Goal: Information Seeking & Learning: Learn about a topic

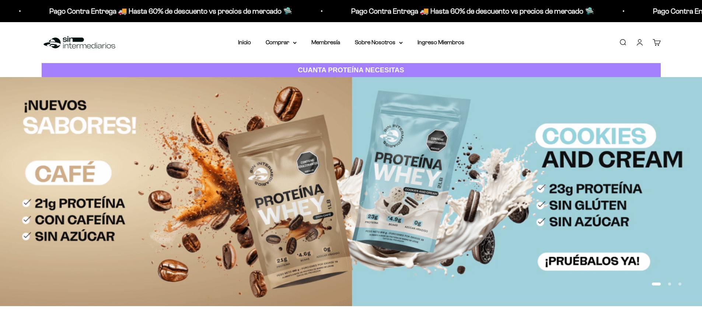
click at [345, 42] on link "Buscar" at bounding box center [623, 42] width 8 height 8
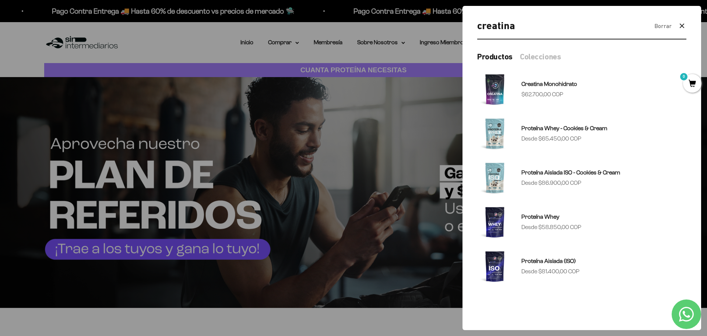
type input "creatina"
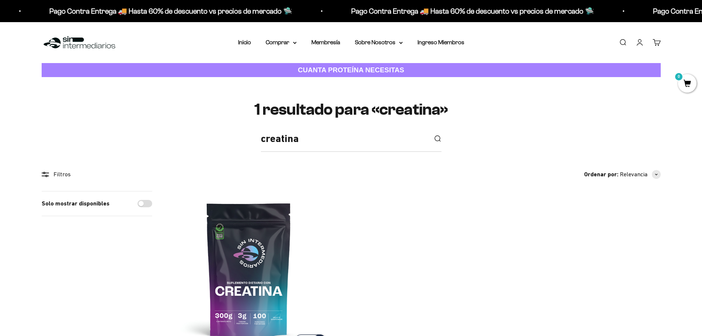
scroll to position [147, 0]
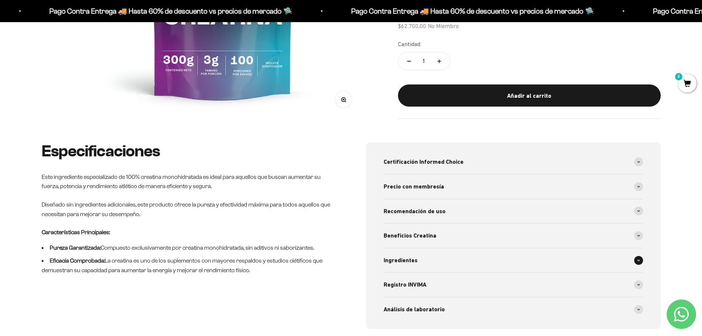
scroll to position [332, 0]
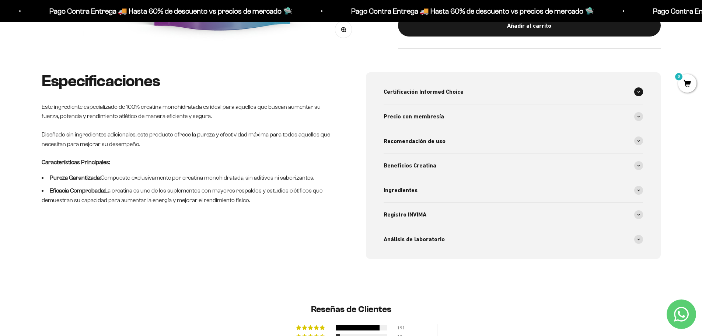
click at [437, 90] on span "Certificación Informed Choice" at bounding box center [424, 92] width 80 height 10
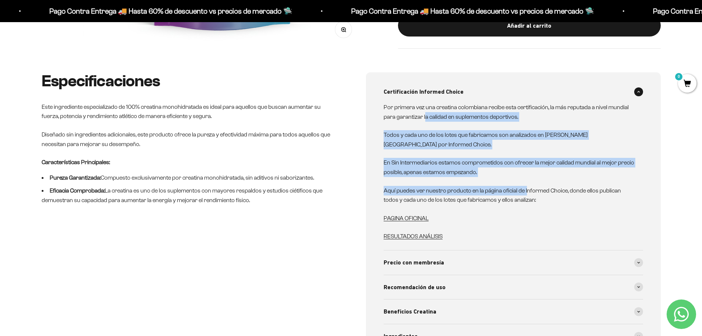
drag, startPoint x: 424, startPoint y: 112, endPoint x: 524, endPoint y: 182, distance: 121.5
click at [524, 182] on div "Por primera vez una creatina colombiana recibe esta certificación, la más reput…" at bounding box center [509, 171] width 251 height 139
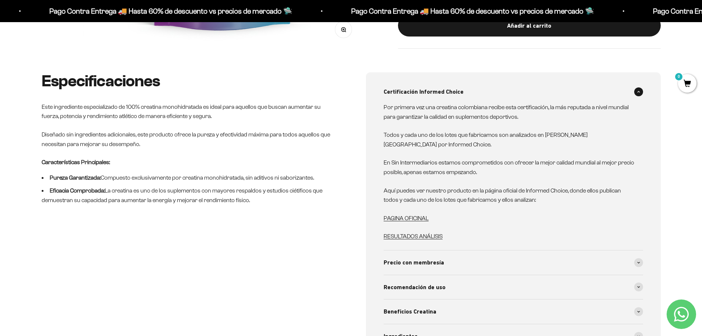
click at [535, 193] on p "Aquí puedes ver nuestro producto en la página oficial de Informed Choice, donde…" at bounding box center [509, 195] width 251 height 19
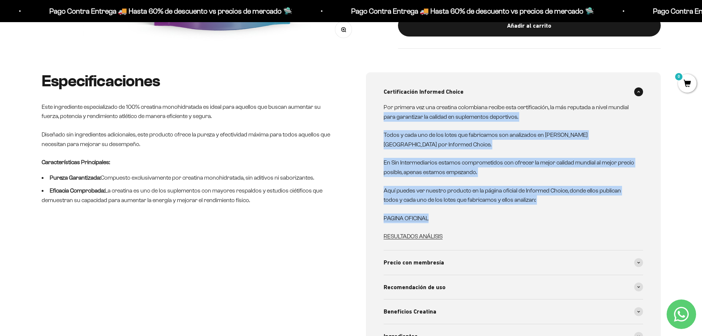
drag, startPoint x: 385, startPoint y: 121, endPoint x: 516, endPoint y: 200, distance: 153.2
click at [516, 200] on div "Por primera vez una creatina colombiana recibe esta certificación, la más reput…" at bounding box center [509, 171] width 251 height 139
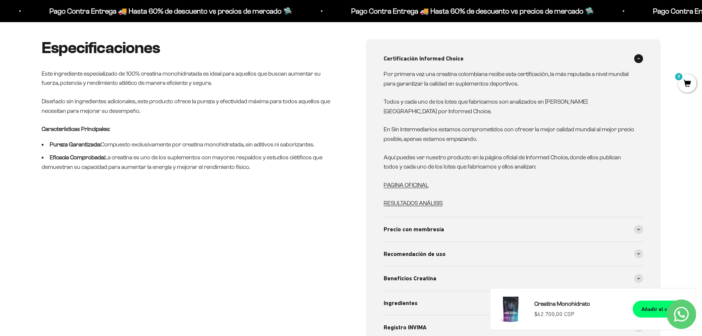
scroll to position [405, 0]
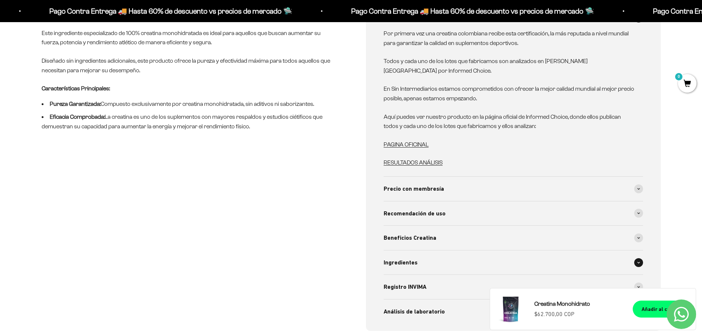
click at [435, 252] on div "Ingredientes" at bounding box center [513, 262] width 259 height 24
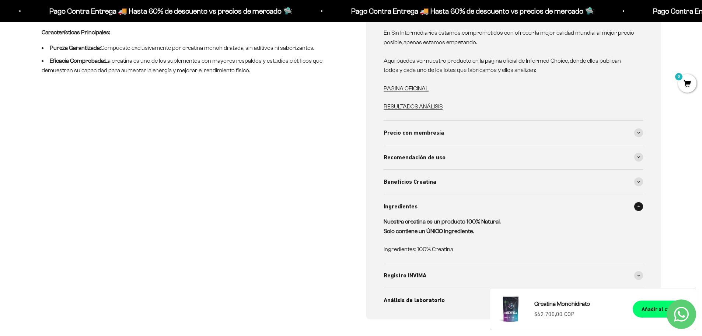
scroll to position [516, 0]
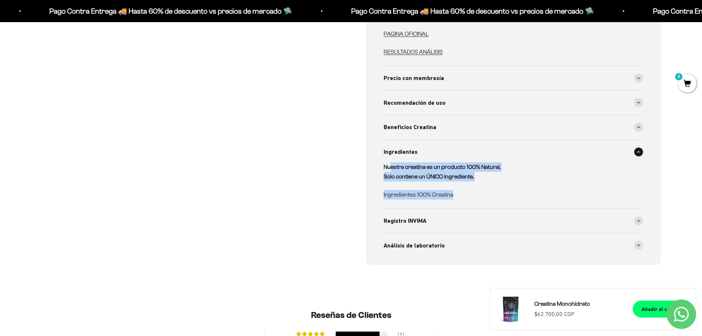
drag, startPoint x: 397, startPoint y: 165, endPoint x: 463, endPoint y: 188, distance: 69.6
click at [463, 188] on div "Nuestra creatina es un producto 100% Natural. Solo contiene un ÚNICO ingredient…" at bounding box center [509, 180] width 251 height 37
click at [463, 190] on p "Ingredientes: 100% Creatina" at bounding box center [509, 195] width 251 height 10
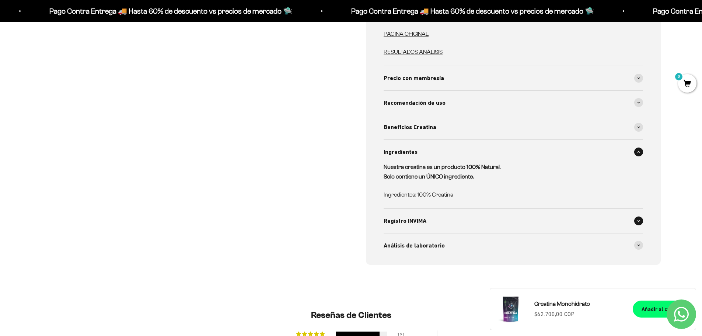
click at [411, 216] on span "Registro INVIMA" at bounding box center [405, 221] width 43 height 10
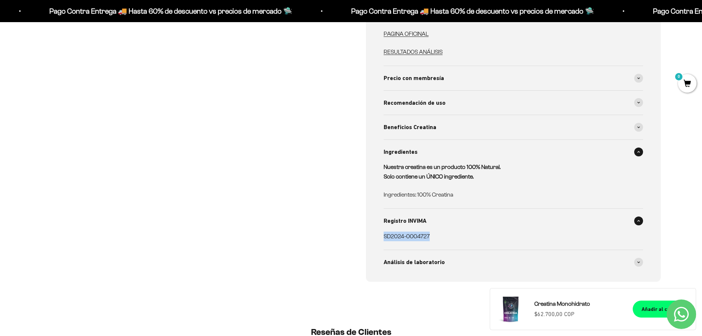
drag, startPoint x: 439, startPoint y: 230, endPoint x: 475, endPoint y: 227, distance: 35.5
click at [472, 231] on p "SD2024-0004727" at bounding box center [509, 236] width 251 height 10
click at [475, 231] on p "SD2024-0004727" at bounding box center [509, 236] width 251 height 10
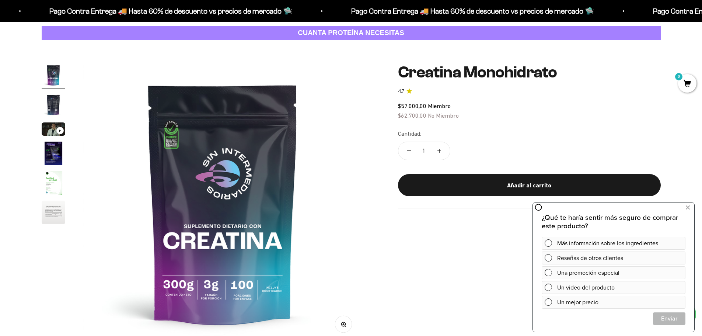
scroll to position [37, 0]
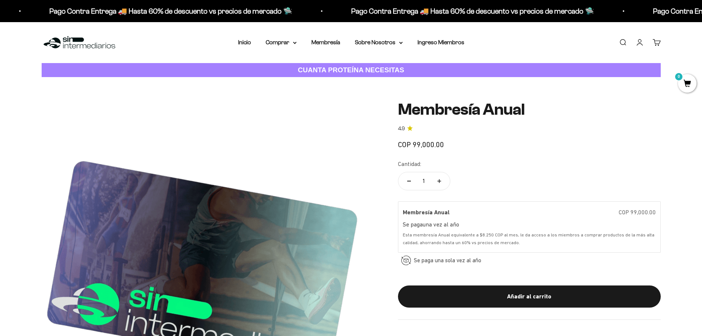
click at [498, 151] on safe-sticky "Membresía Anual 4.9 COP 99,000.00 Calidad de líder, precio inteligente. ¿Cómo l…" at bounding box center [529, 210] width 263 height 219
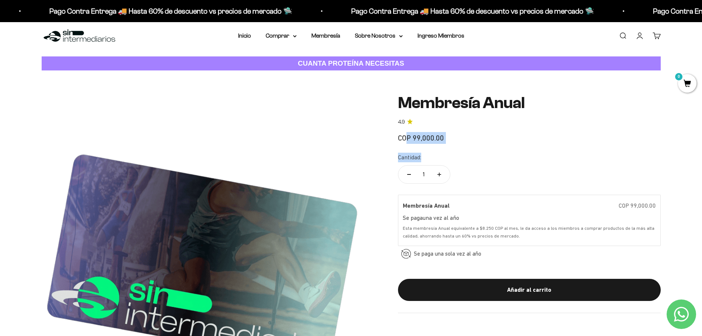
scroll to position [111, 0]
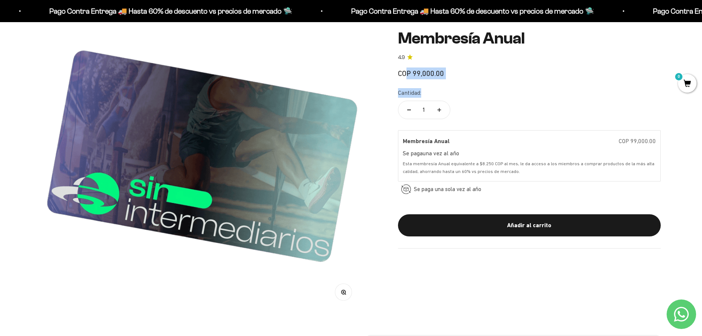
click at [486, 78] on div "COP 99,000.00" at bounding box center [529, 73] width 263 height 12
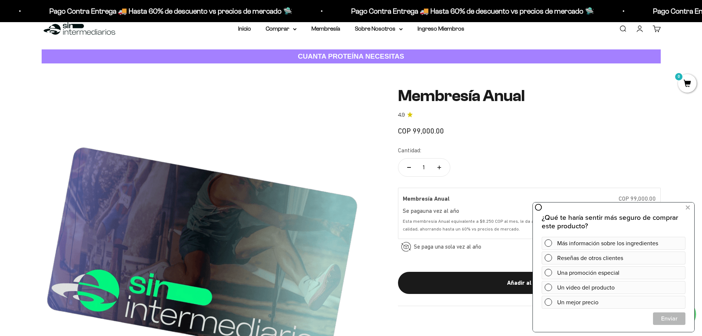
scroll to position [0, 0]
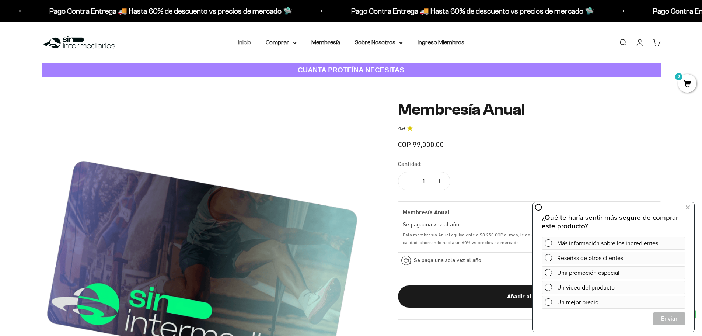
click at [241, 42] on link "Inicio" at bounding box center [244, 42] width 13 height 6
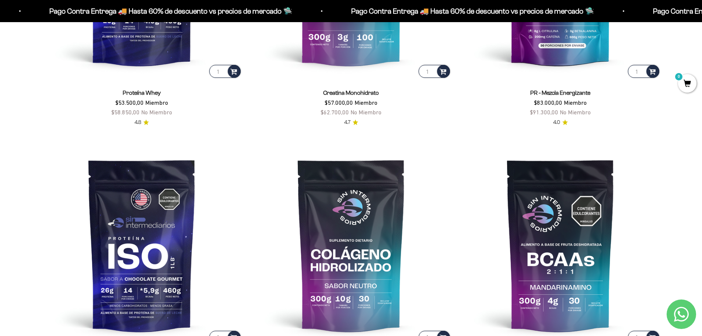
scroll to position [405, 0]
